Goal: Transaction & Acquisition: Purchase product/service

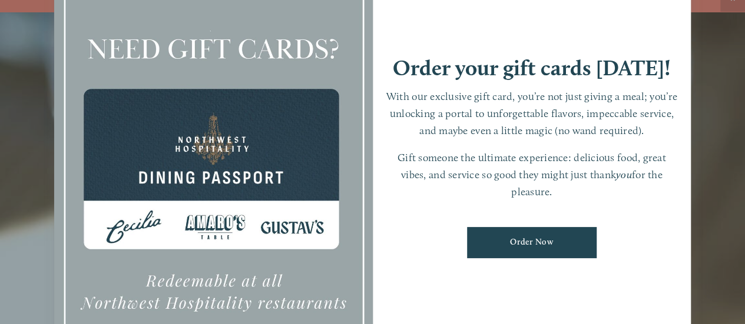
scroll to position [25, 0]
click at [693, 197] on div at bounding box center [372, 162] width 745 height 324
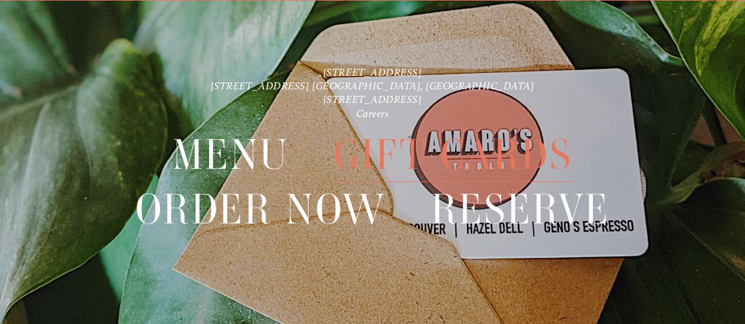
click at [526, 172] on span "Gift Cards" at bounding box center [453, 155] width 239 height 54
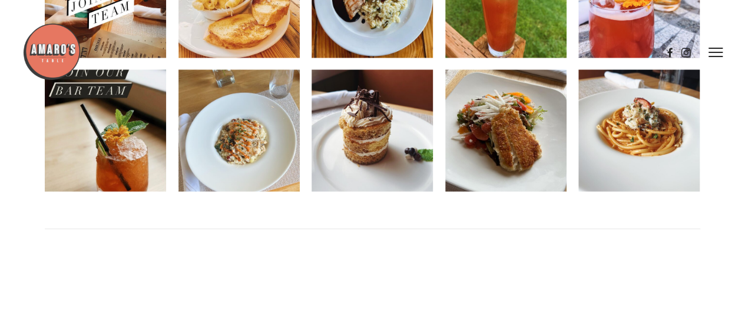
scroll to position [1177, 0]
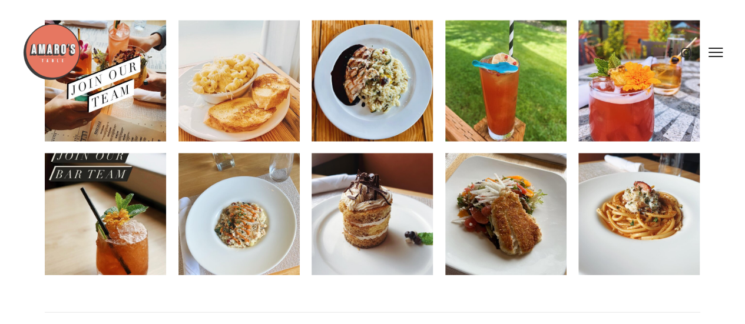
click at [350, 192] on img at bounding box center [371, 215] width 121 height 152
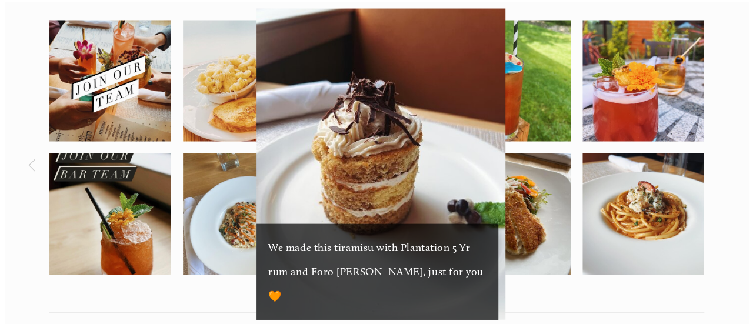
scroll to position [1180, 0]
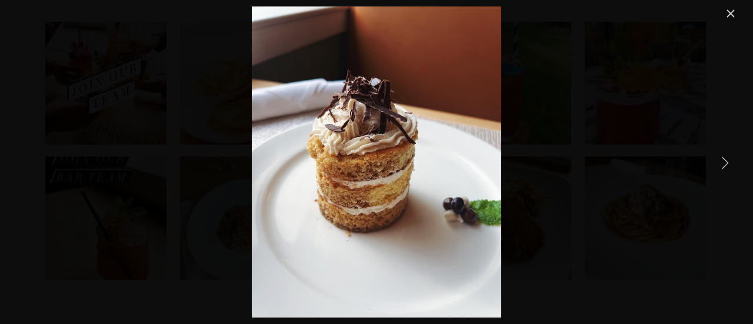
click at [733, 11] on link "Close" at bounding box center [731, 13] width 14 height 14
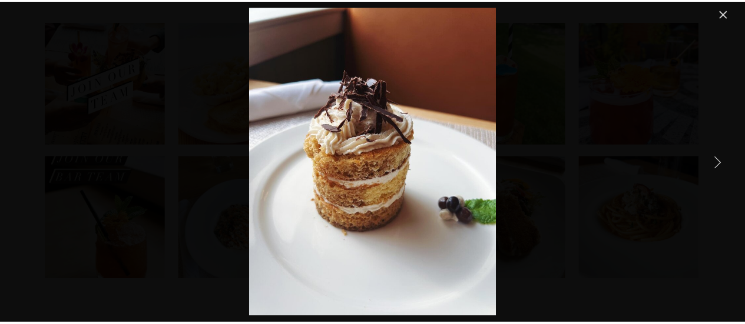
scroll to position [1177, 0]
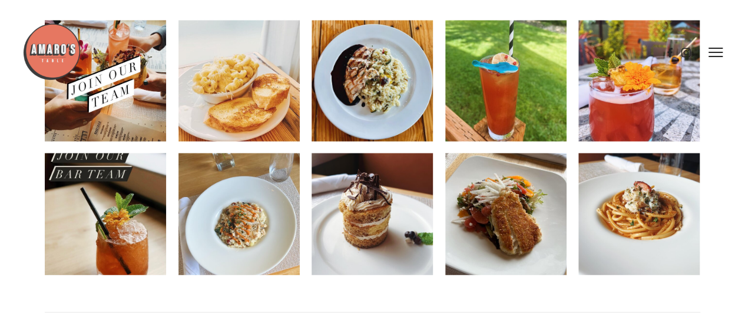
click at [102, 218] on img at bounding box center [105, 215] width 121 height 152
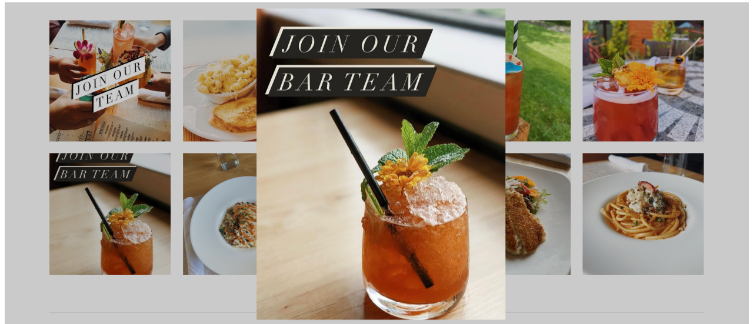
scroll to position [1180, 0]
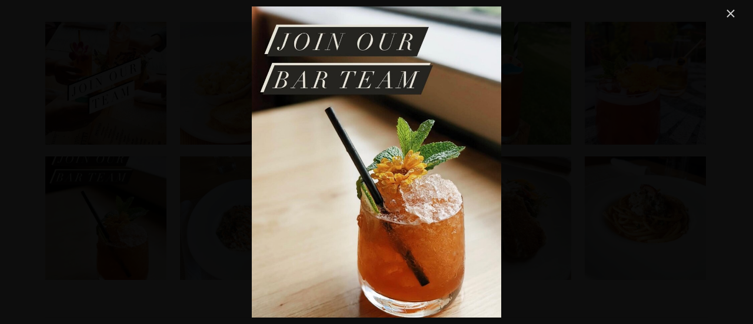
click at [733, 14] on link "Close" at bounding box center [731, 13] width 14 height 14
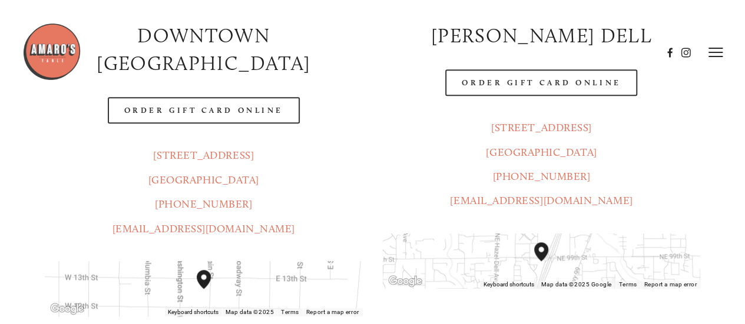
scroll to position [412, 0]
